Goal: Task Accomplishment & Management: Manage account settings

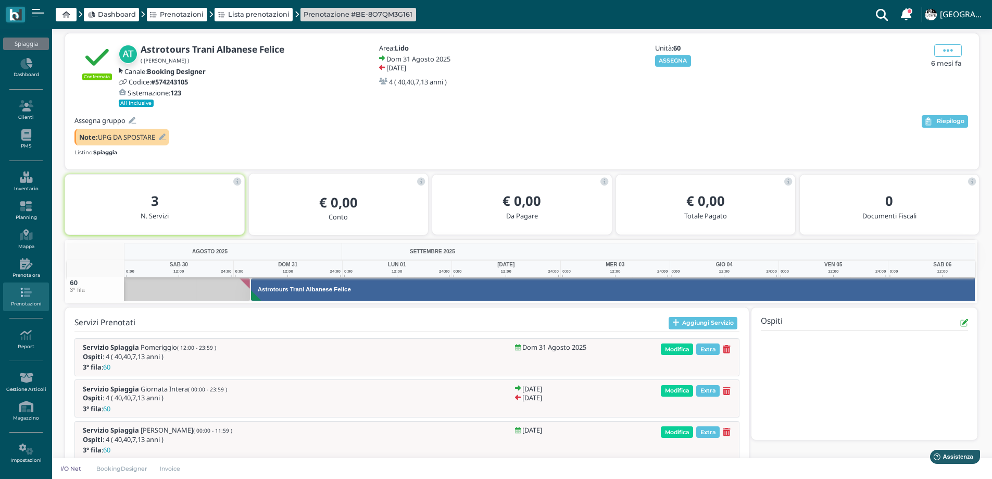
scroll to position [0, 76]
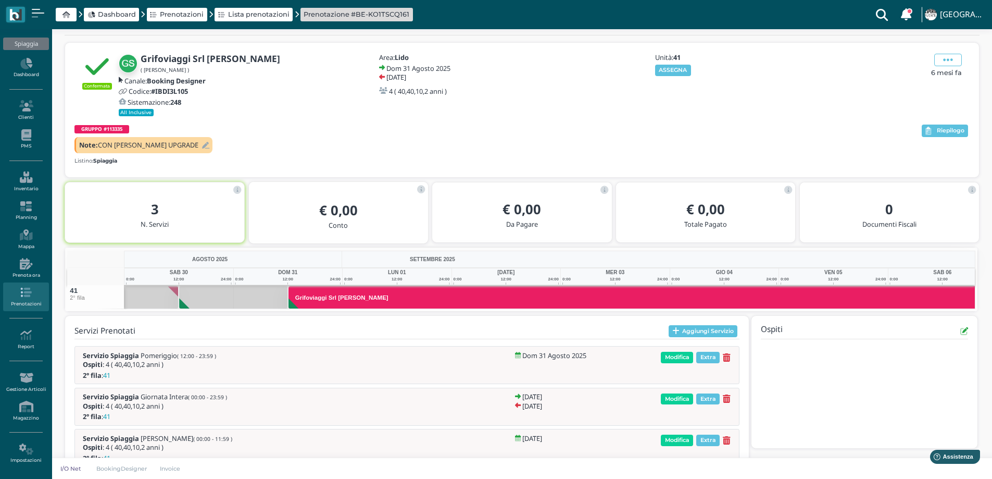
scroll to position [0, 76]
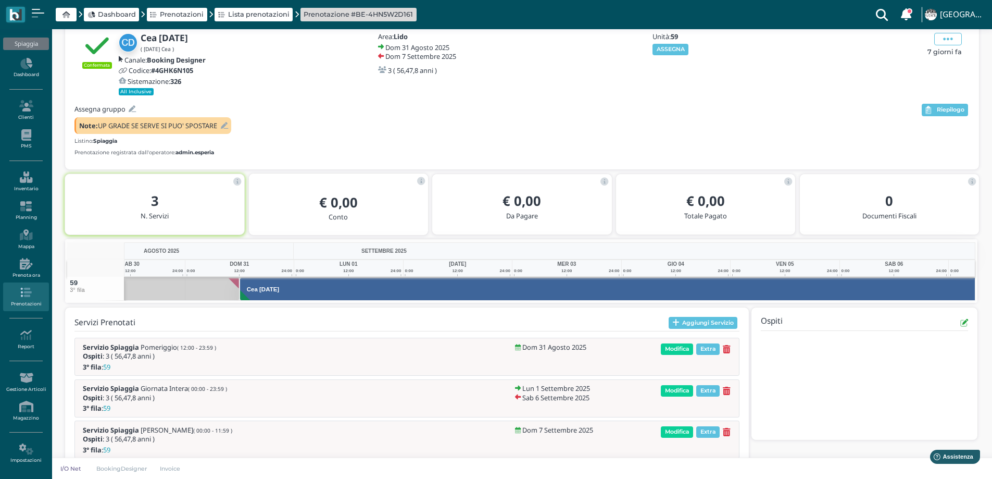
scroll to position [0, 76]
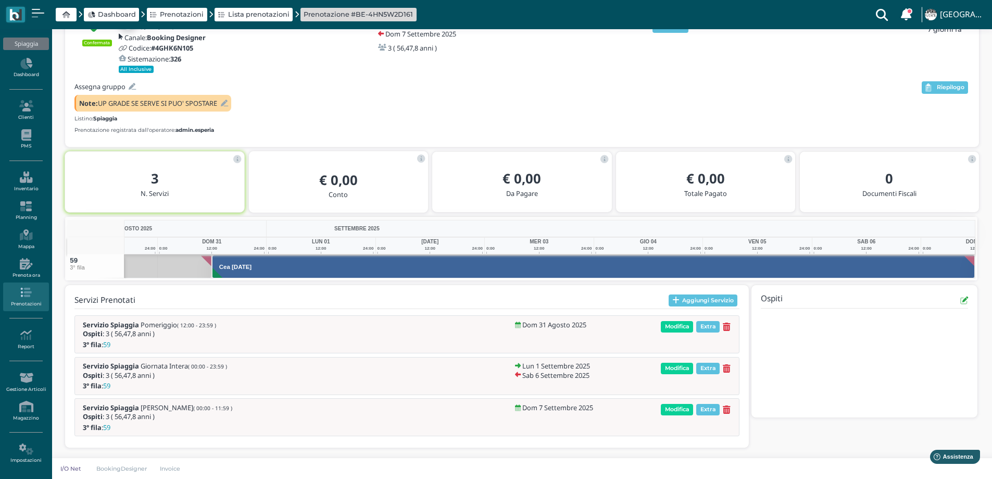
click at [227, 104] on icon at bounding box center [224, 103] width 7 height 7
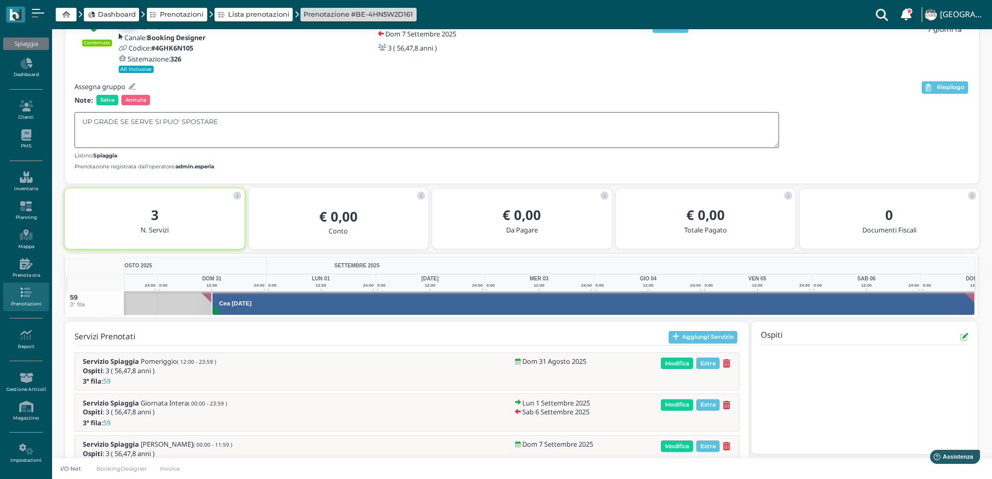
drag, startPoint x: 226, startPoint y: 122, endPoint x: 121, endPoint y: 119, distance: 104.8
click at [121, 119] on textarea "UP GRADE SE SERVE SI PUO' SPOSTARE" at bounding box center [426, 130] width 705 height 36
type textarea "UP GRADE"
click at [108, 96] on span "Salva" at bounding box center [107, 100] width 22 height 10
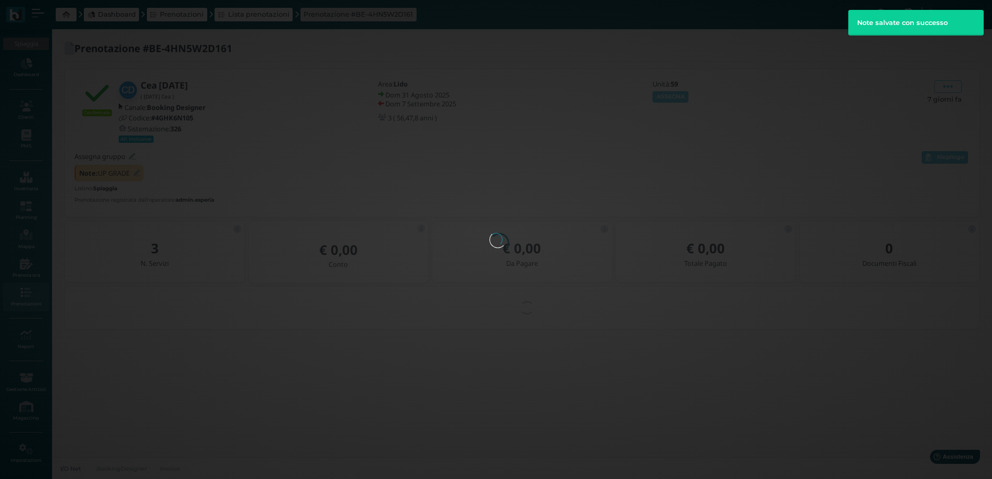
scroll to position [0, 0]
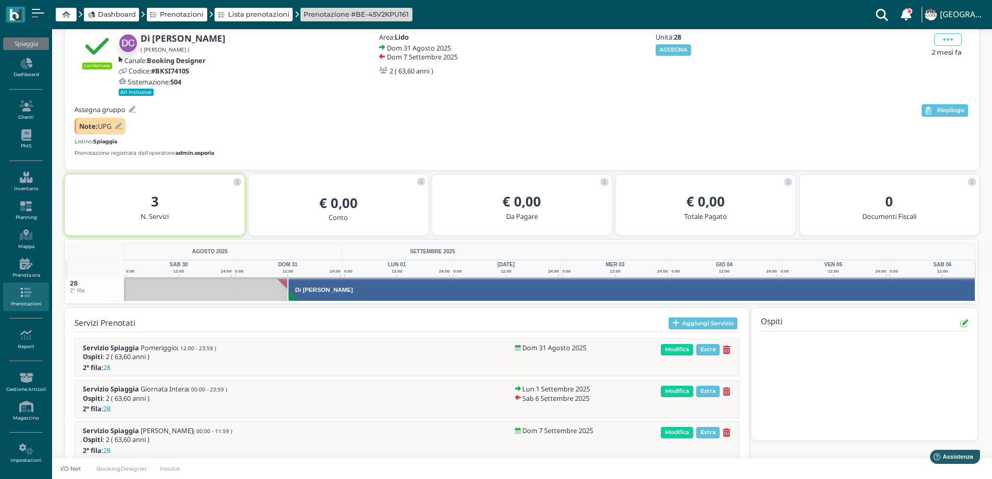
scroll to position [0, 48]
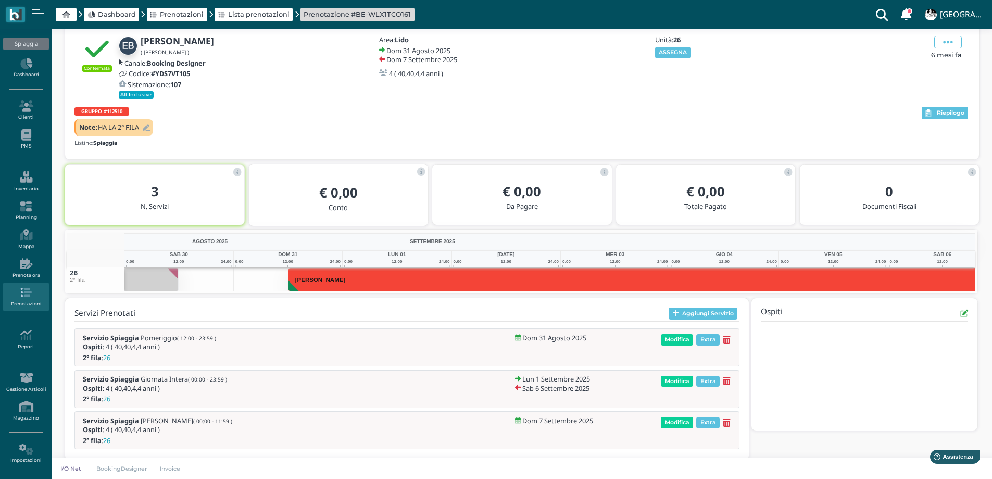
scroll to position [0, 76]
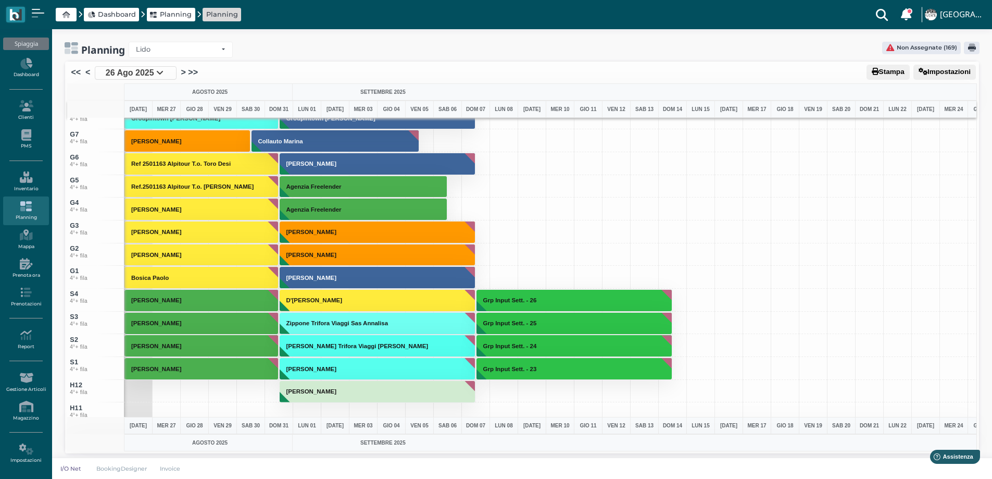
scroll to position [3647, 0]
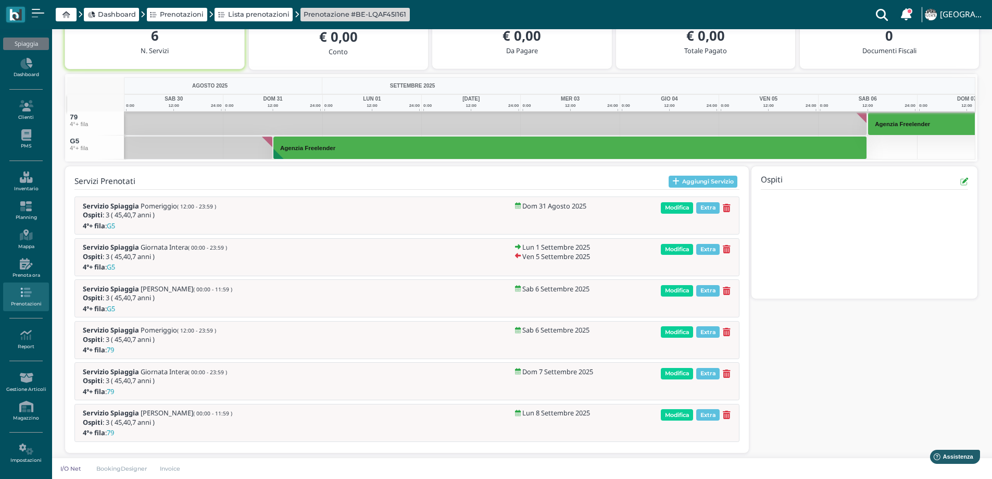
scroll to position [205, 0]
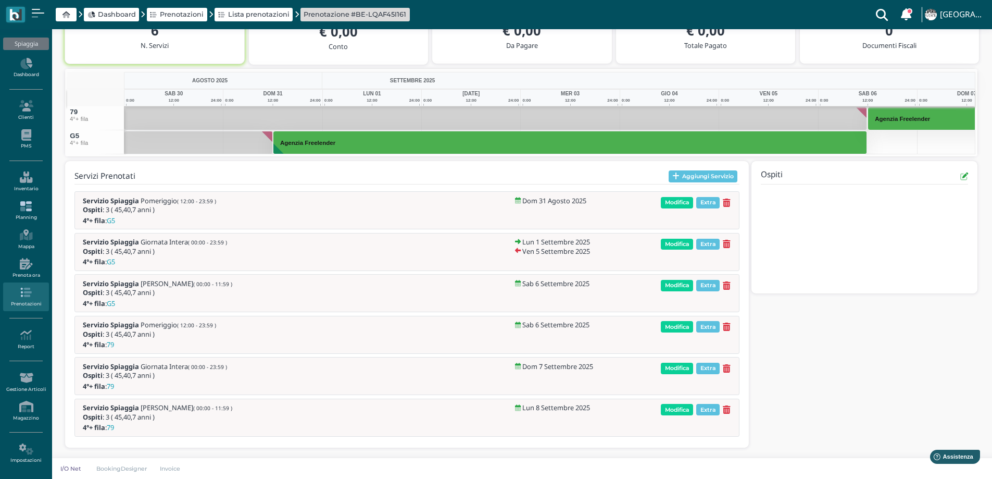
click at [34, 204] on icon at bounding box center [25, 206] width 45 height 11
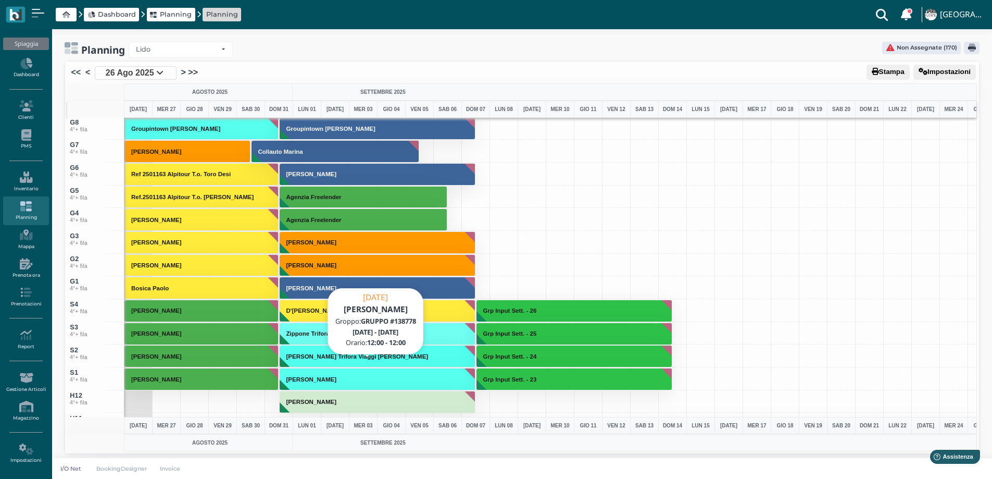
scroll to position [3334, 0]
